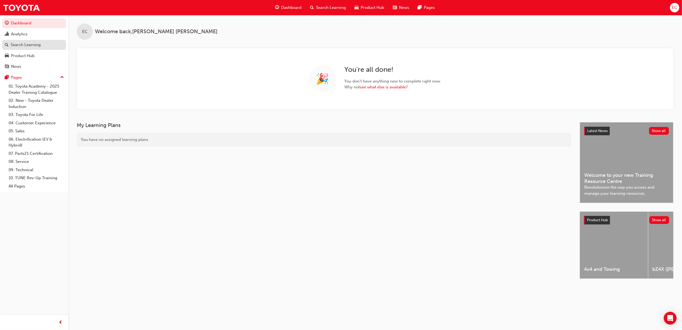
click at [27, 44] on div "Search Learning" at bounding box center [26, 45] width 30 height 6
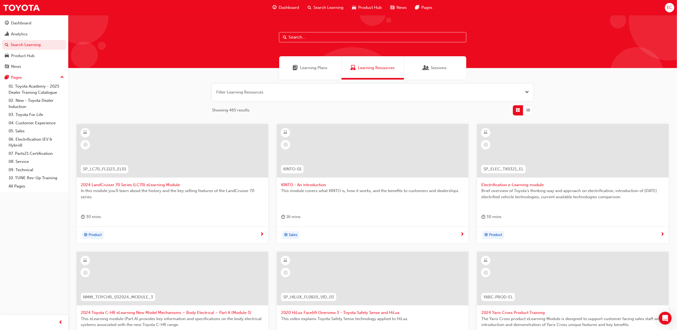
click at [325, 40] on input "text" at bounding box center [372, 37] width 187 height 10
type input "owaf"
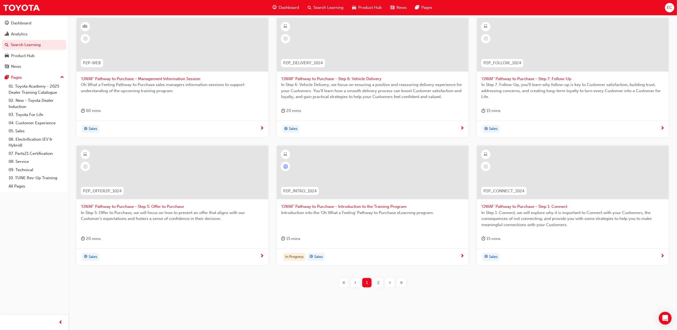
scroll to position [106, 0]
click at [376, 281] on div "2" at bounding box center [377, 281] width 9 height 9
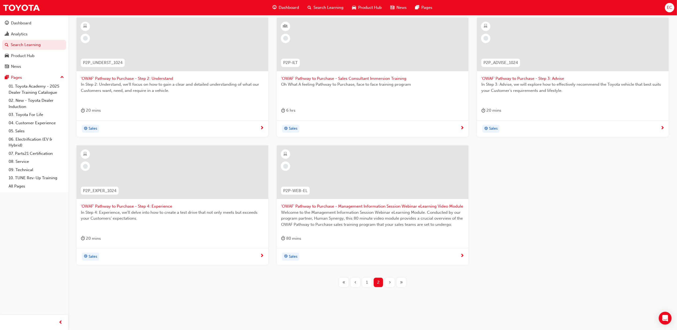
click at [377, 100] on div "Oh What A feeling Pathway to Purchase, face to face training program" at bounding box center [372, 91] width 183 height 21
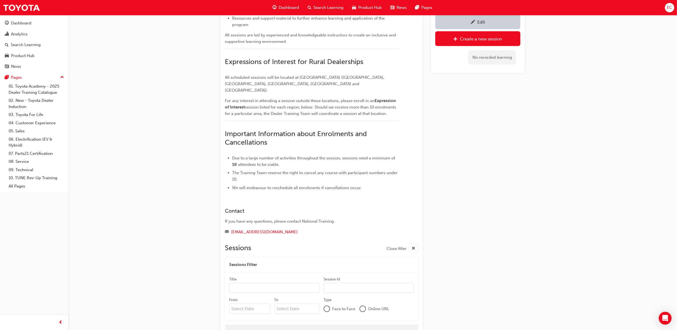
scroll to position [290, 0]
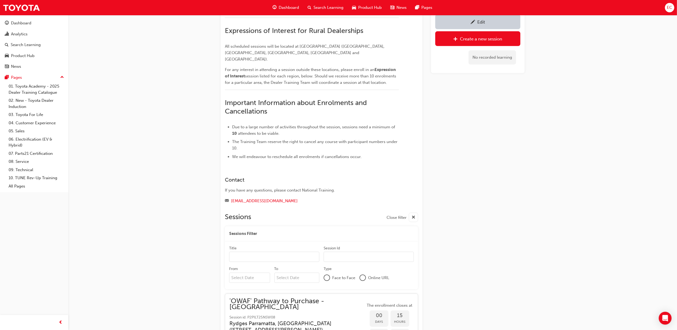
click at [251, 272] on input "From" at bounding box center [249, 277] width 41 height 10
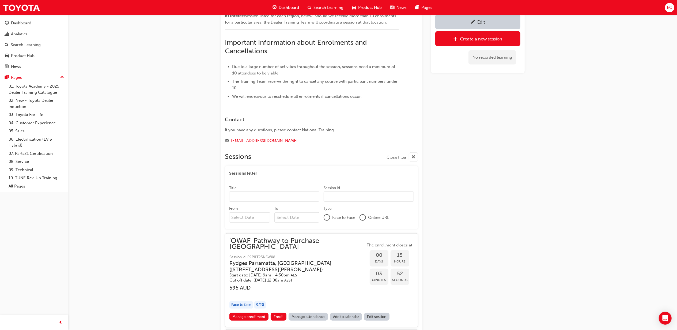
scroll to position [387, 0]
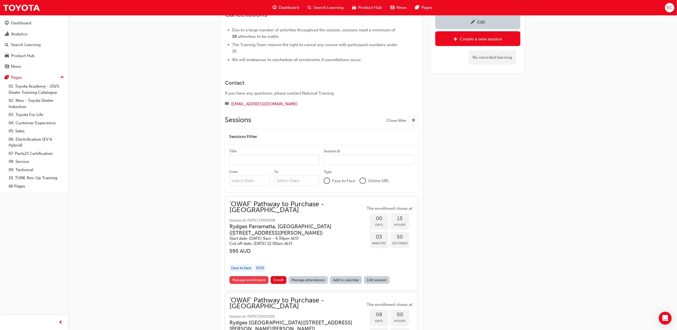
click at [242, 276] on link "Manage enrollment" at bounding box center [248, 280] width 39 height 8
